Goal: Task Accomplishment & Management: Manage account settings

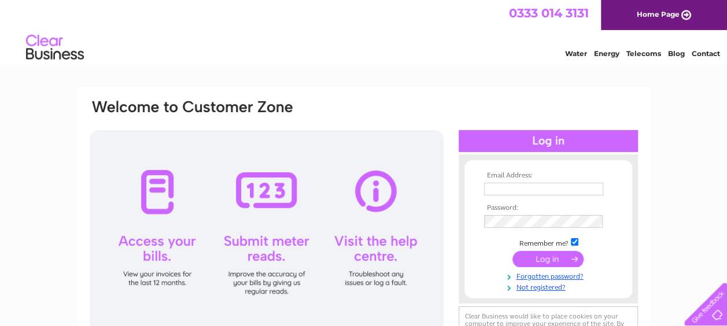
click at [515, 186] on input "text" at bounding box center [543, 189] width 119 height 13
type input "ependlebury@acciona.com"
drag, startPoint x: 591, startPoint y: 190, endPoint x: 421, endPoint y: 203, distance: 170.5
click at [421, 202] on div "Email Address: ependlebury@acciona.com Password:" at bounding box center [363, 229] width 550 height 263
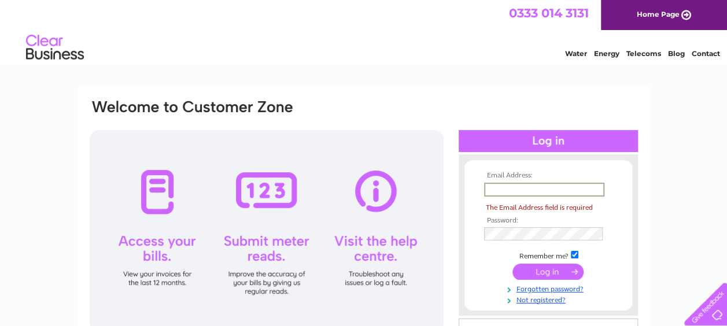
click at [556, 192] on input "text" at bounding box center [544, 190] width 120 height 14
click at [514, 191] on input "text" at bounding box center [544, 190] width 120 height 14
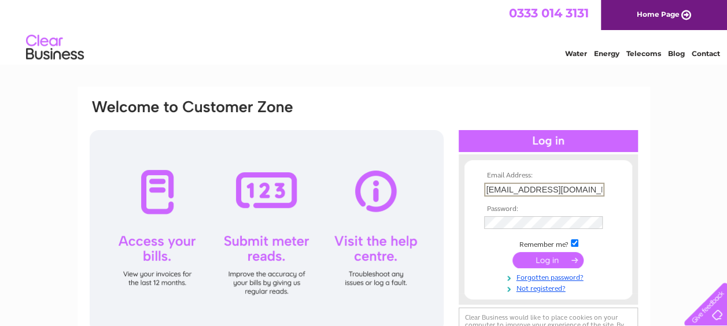
type input "ependlebury@acciona.com"
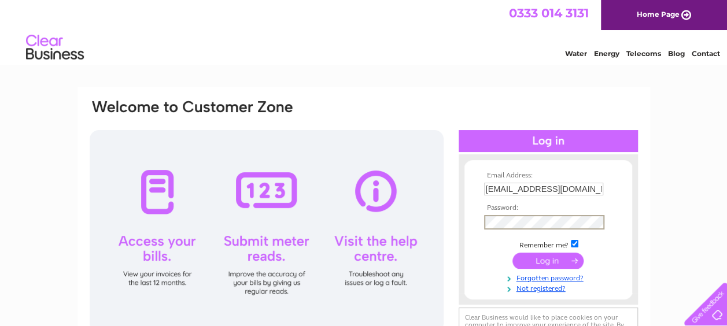
click at [512, 253] on input "submit" at bounding box center [547, 261] width 71 height 16
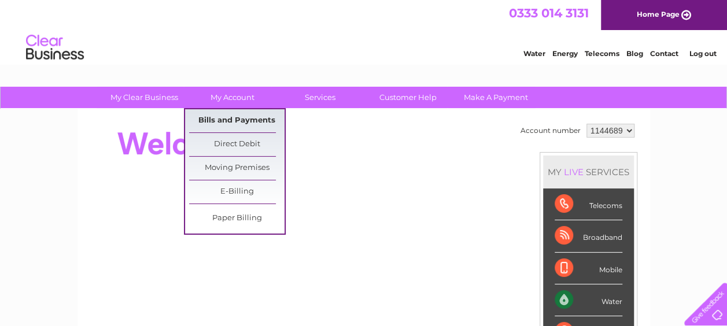
click at [238, 117] on link "Bills and Payments" at bounding box center [236, 120] width 95 height 23
